Goal: Task Accomplishment & Management: Complete application form

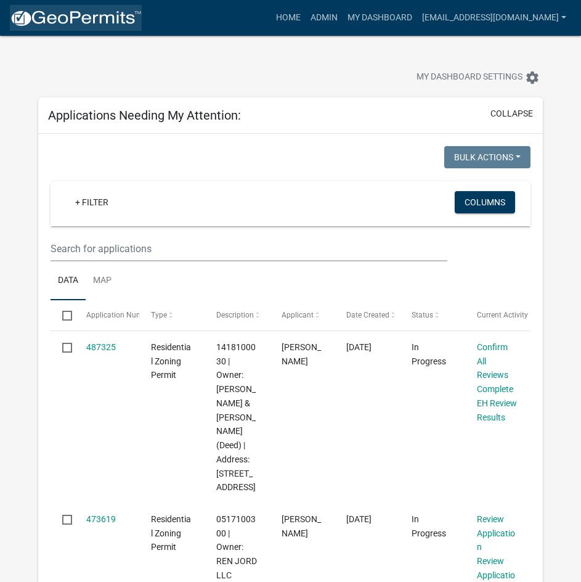
click at [44, 19] on img at bounding box center [76, 18] width 132 height 18
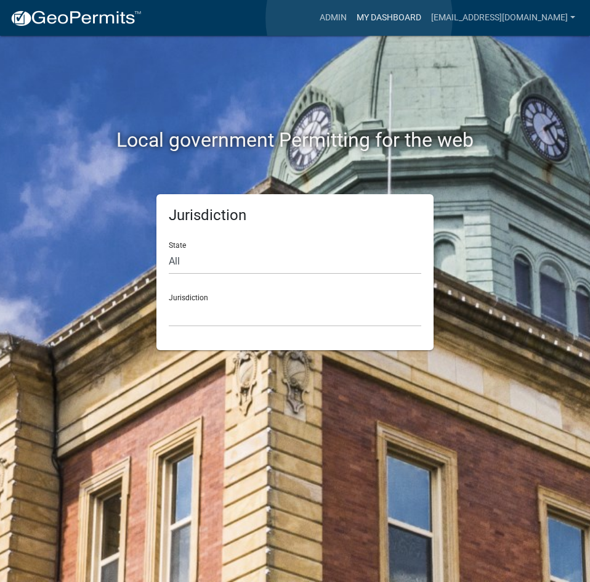
click at [359, 18] on link "My Dashboard" at bounding box center [389, 17] width 75 height 23
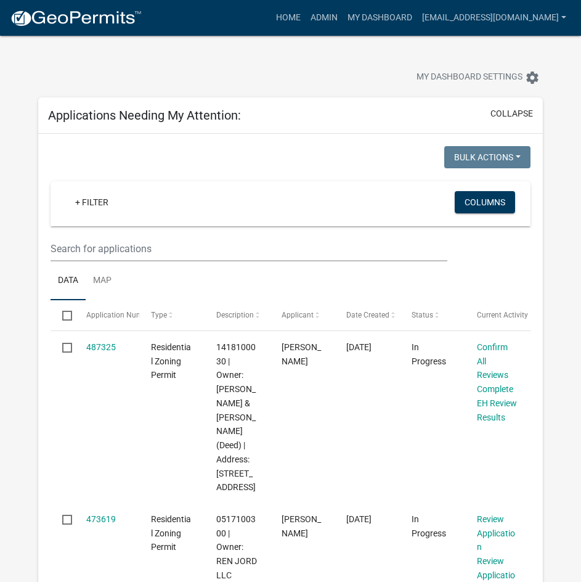
scroll to position [123, 0]
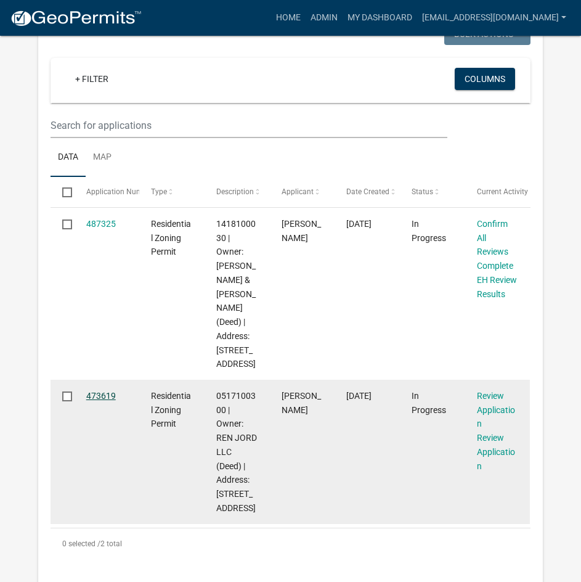
click at [95, 401] on link "473619" at bounding box center [101, 396] width 30 height 10
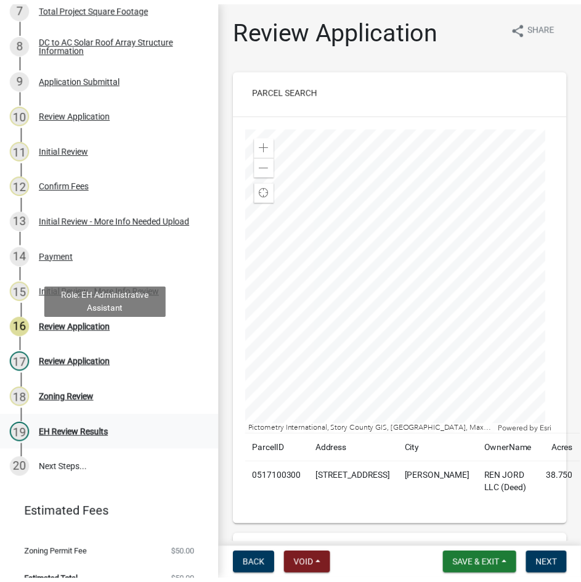
scroll to position [418, 0]
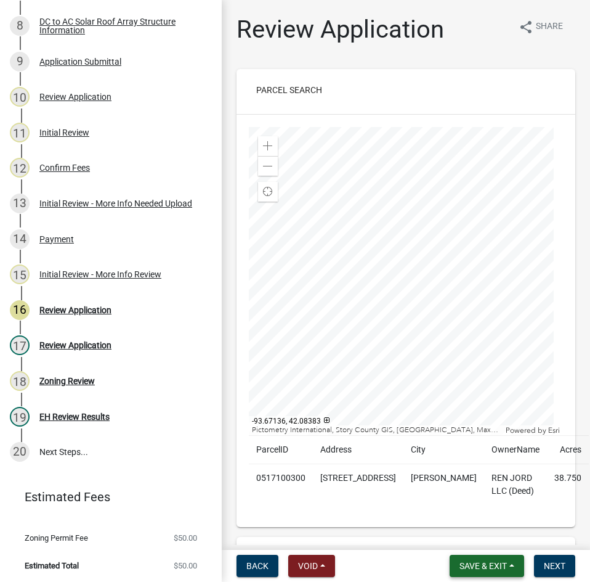
click at [502, 559] on button "Save & Exit" at bounding box center [487, 566] width 75 height 22
click at [486, 535] on button "Save & Exit" at bounding box center [475, 534] width 99 height 30
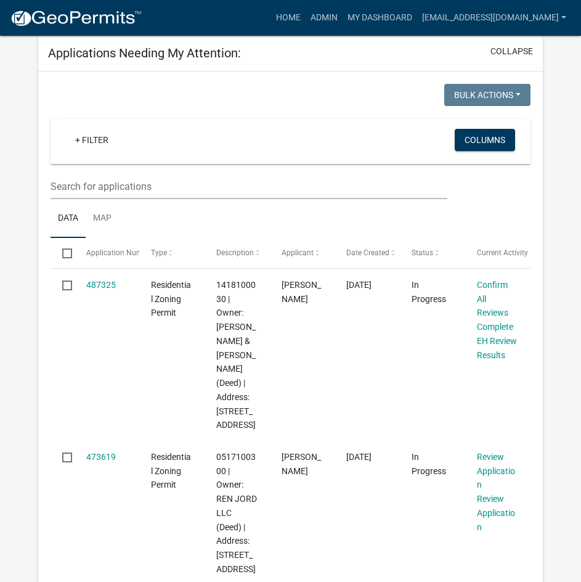
scroll to position [62, 0]
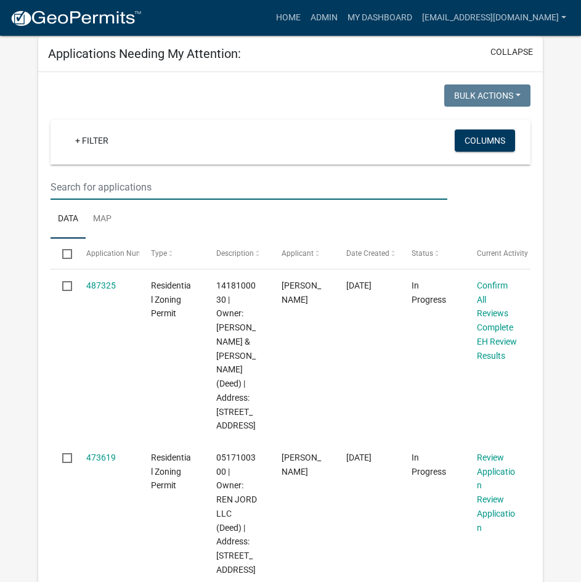
click at [122, 186] on input "text" at bounding box center [249, 186] width 397 height 25
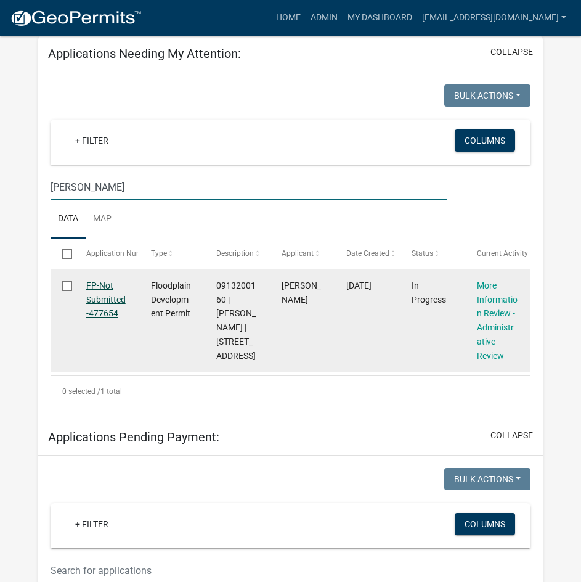
type input "[PERSON_NAME]"
click at [102, 289] on link "FP-Not Submitted-477654" at bounding box center [105, 299] width 39 height 38
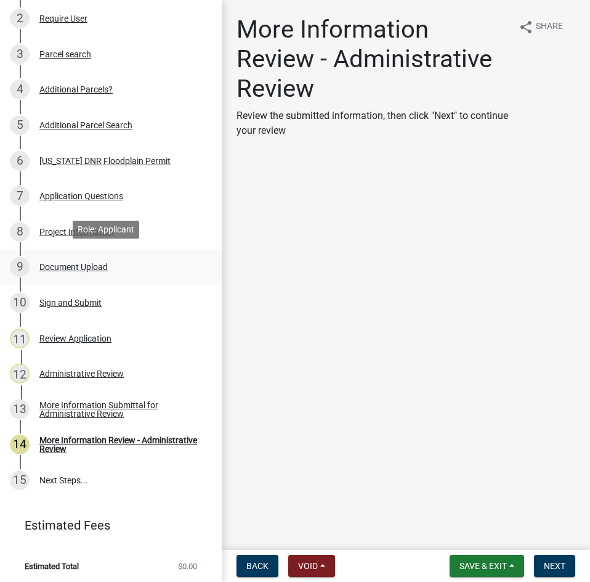
scroll to position [231, 0]
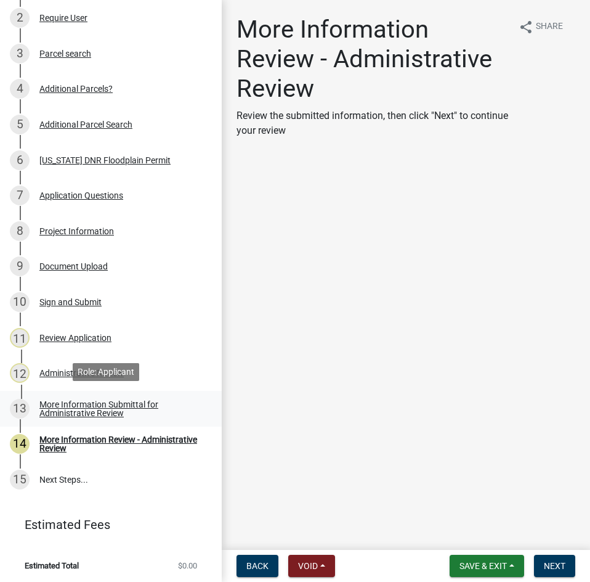
click at [58, 409] on div "More Information Submittal for Administrative Review" at bounding box center [120, 408] width 163 height 17
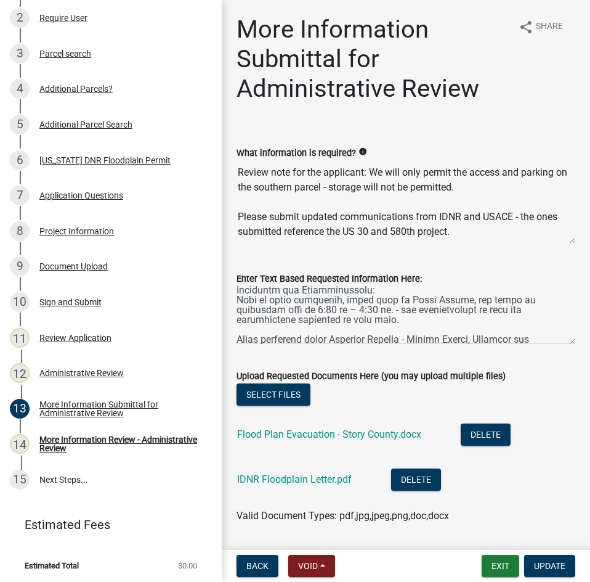
scroll to position [123, 0]
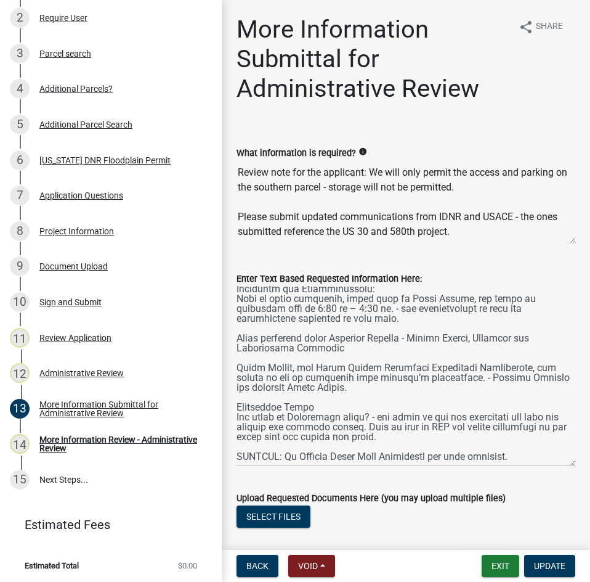
drag, startPoint x: 562, startPoint y: 342, endPoint x: 526, endPoint y: 464, distance: 127.3
click at [526, 464] on textarea "Enter Text Based Requested Information Here:" at bounding box center [406, 376] width 339 height 180
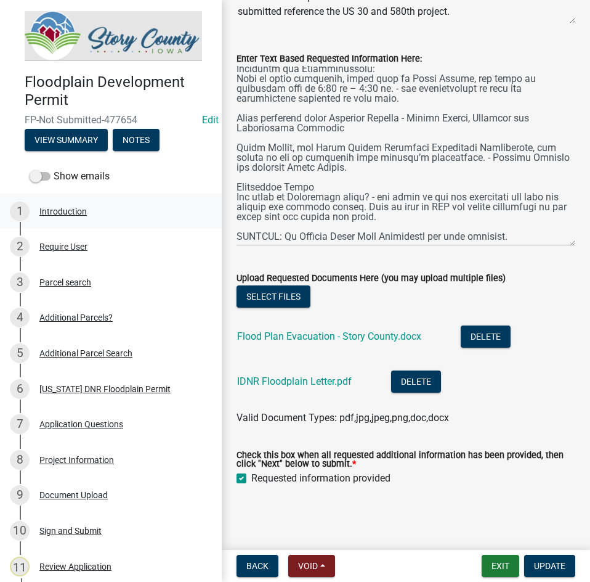
scroll to position [0, 0]
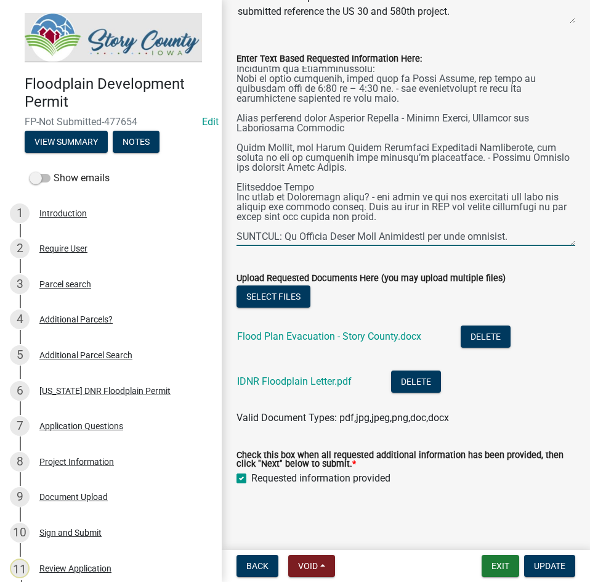
click at [457, 195] on textarea "Enter Text Based Requested Information Here:" at bounding box center [406, 156] width 339 height 180
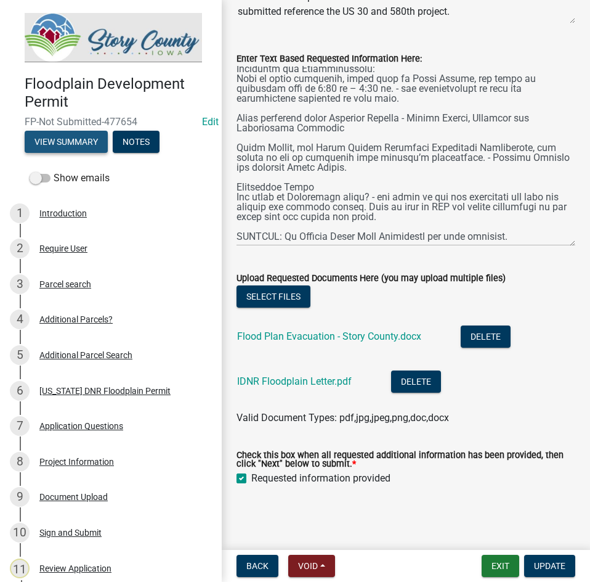
click at [86, 145] on button "View Summary" at bounding box center [66, 142] width 83 height 22
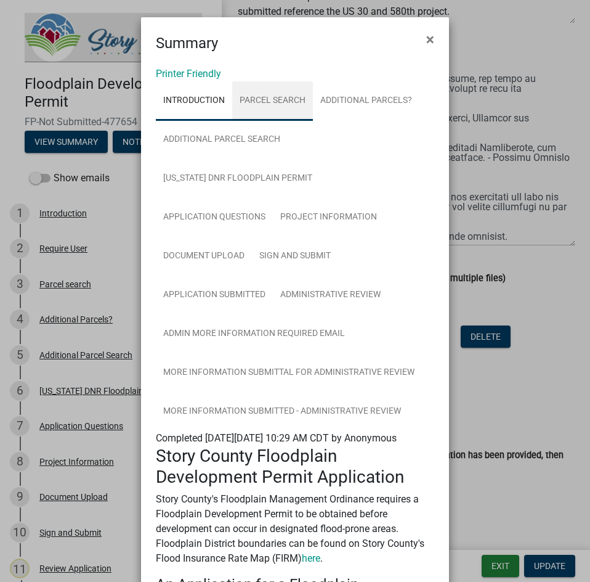
click at [261, 93] on link "Parcel search" at bounding box center [272, 100] width 81 height 39
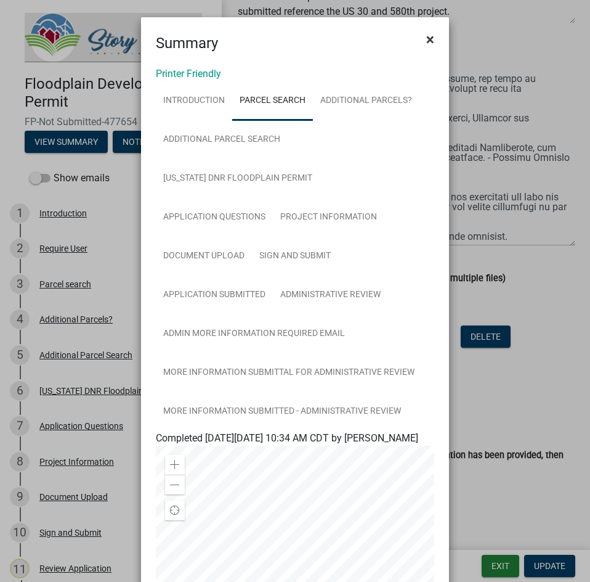
click at [422, 29] on button "×" at bounding box center [431, 39] width 28 height 35
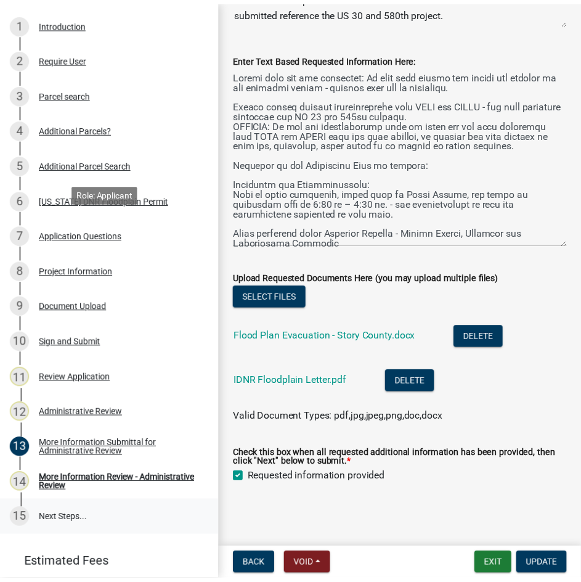
scroll to position [231, 0]
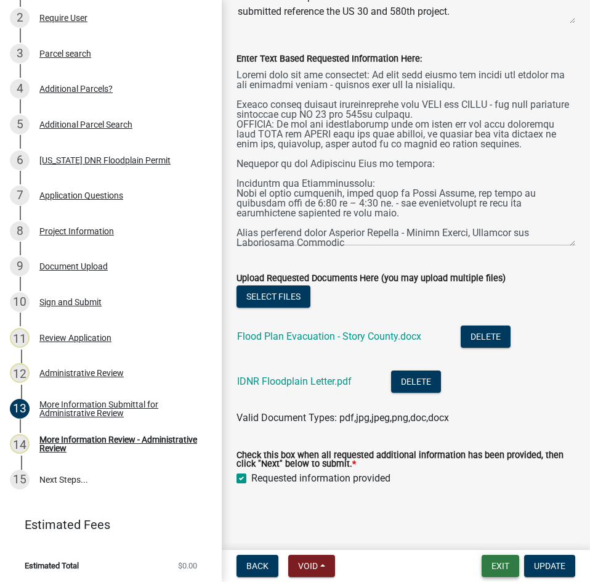
click at [497, 568] on button "Exit" at bounding box center [501, 566] width 38 height 22
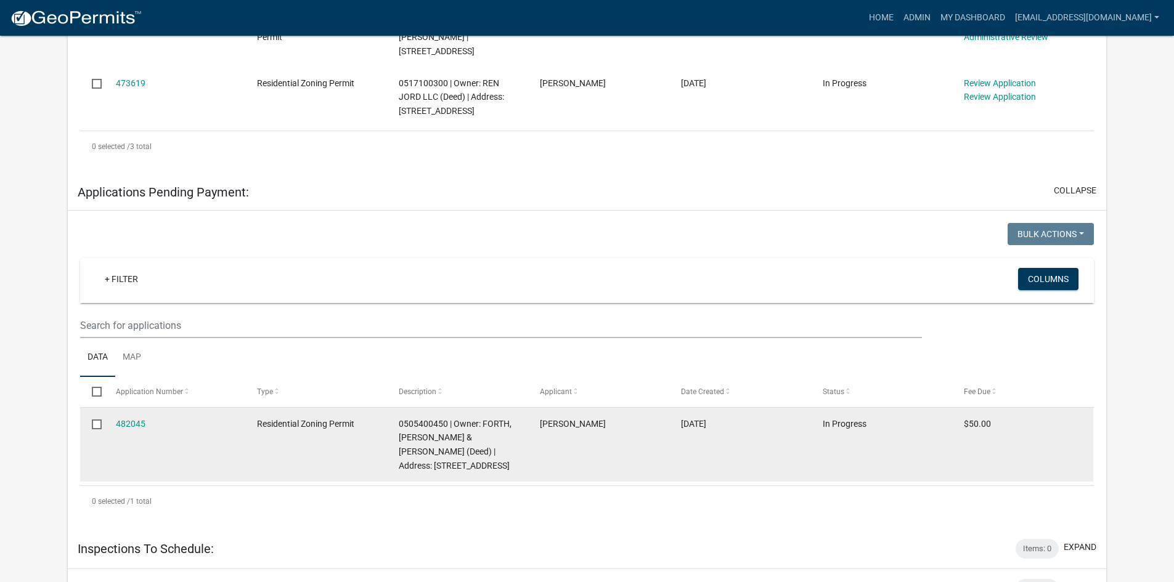
scroll to position [426, 0]
